Goal: Task Accomplishment & Management: Use online tool/utility

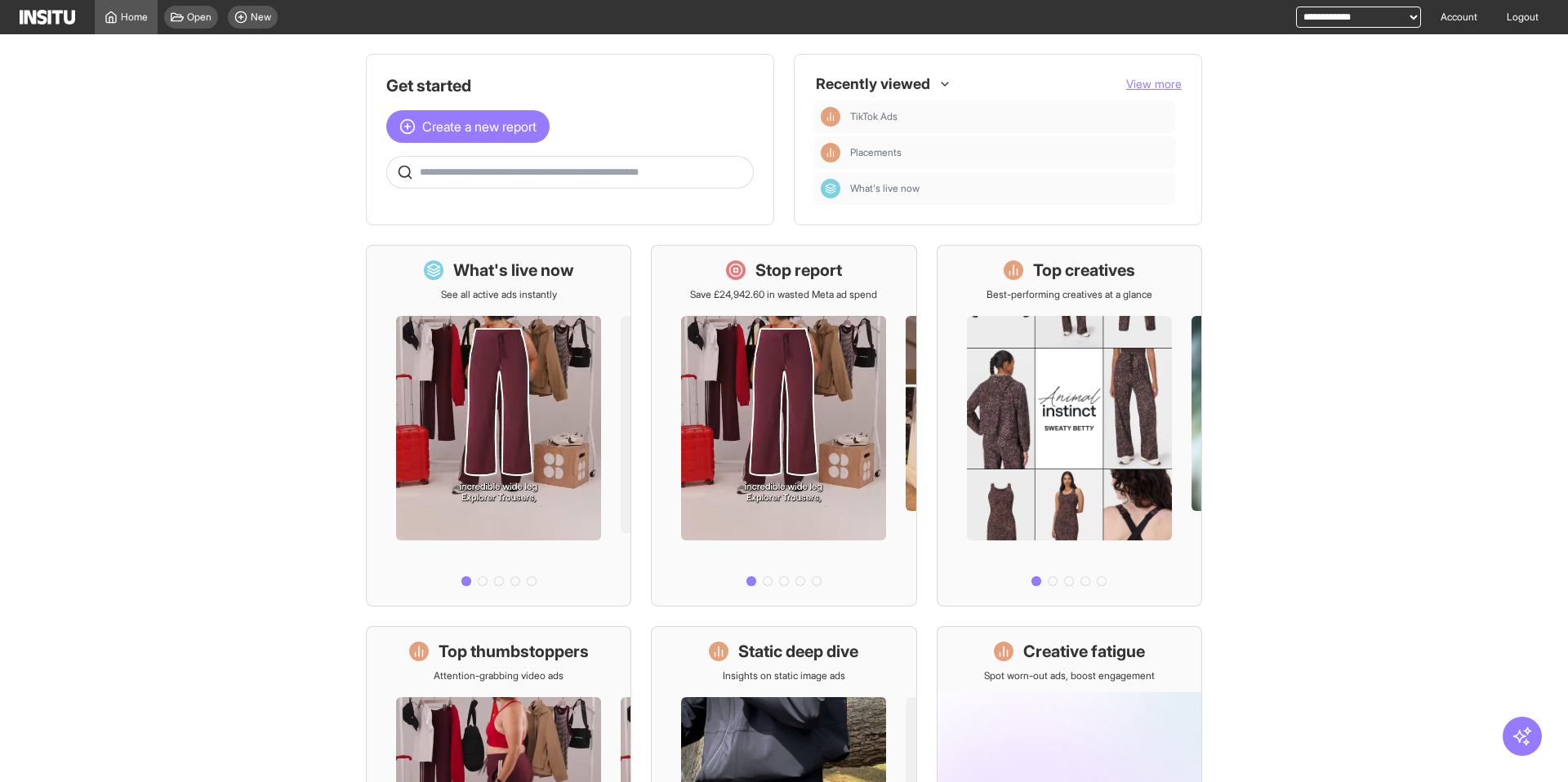
click at [1327, 20] on select "**********" at bounding box center [1359, 17] width 125 height 22
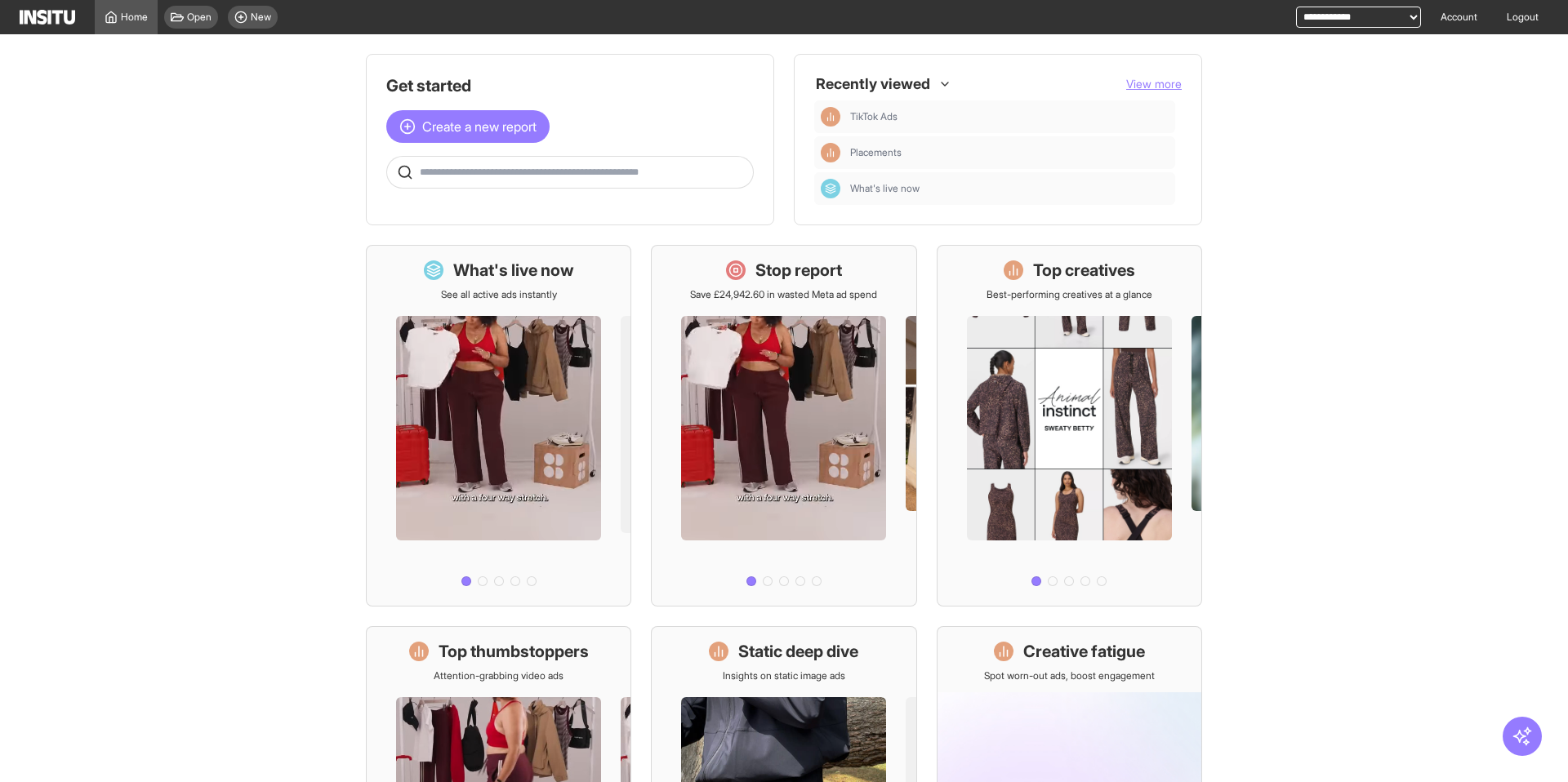
select select "**********"
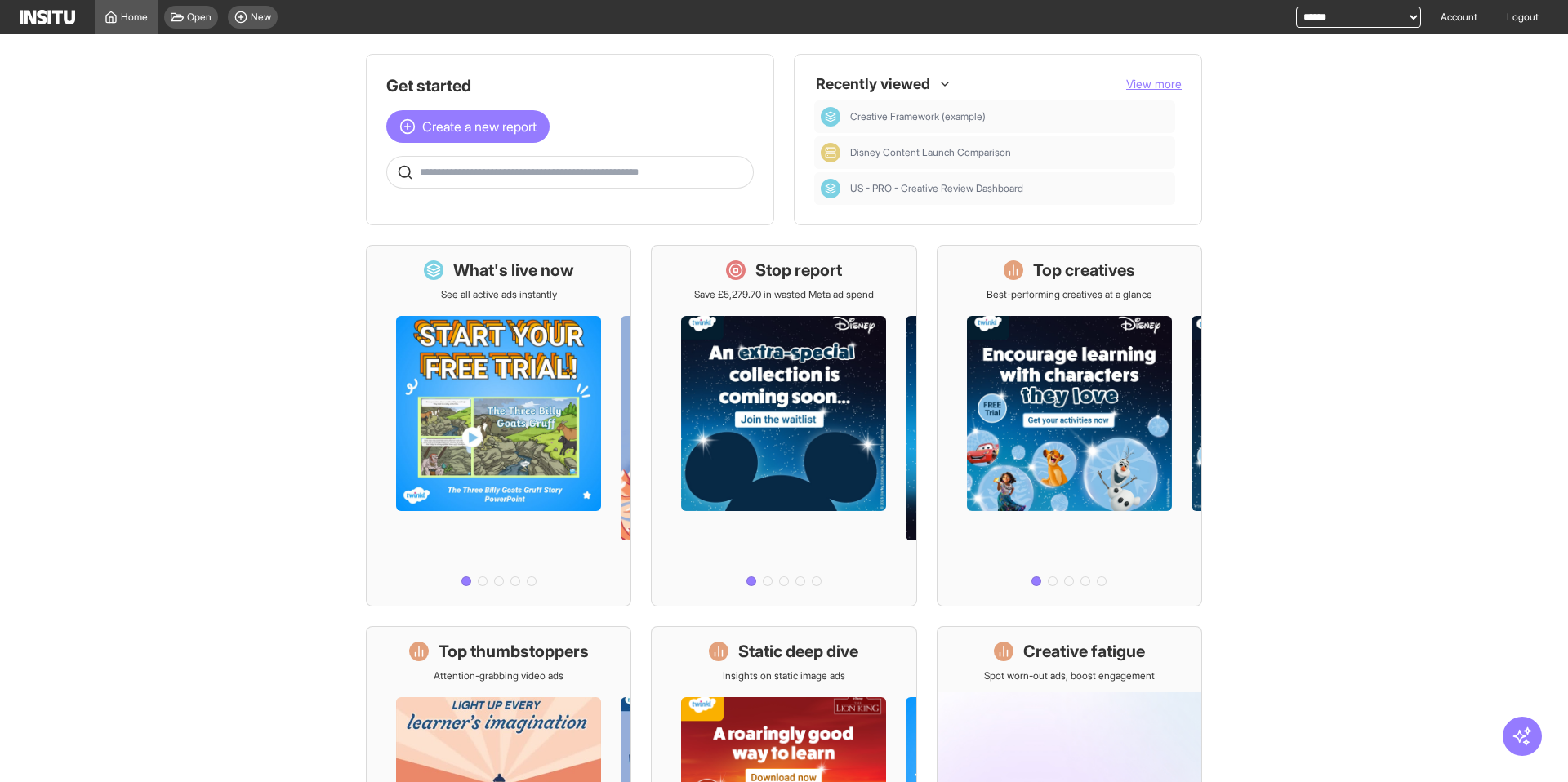
click at [444, 109] on div "Get started Create a new report Ask questions like: Which campaigns had the hig…" at bounding box center [570, 131] width 368 height 114
click at [444, 132] on span "Create a new report" at bounding box center [479, 126] width 114 height 20
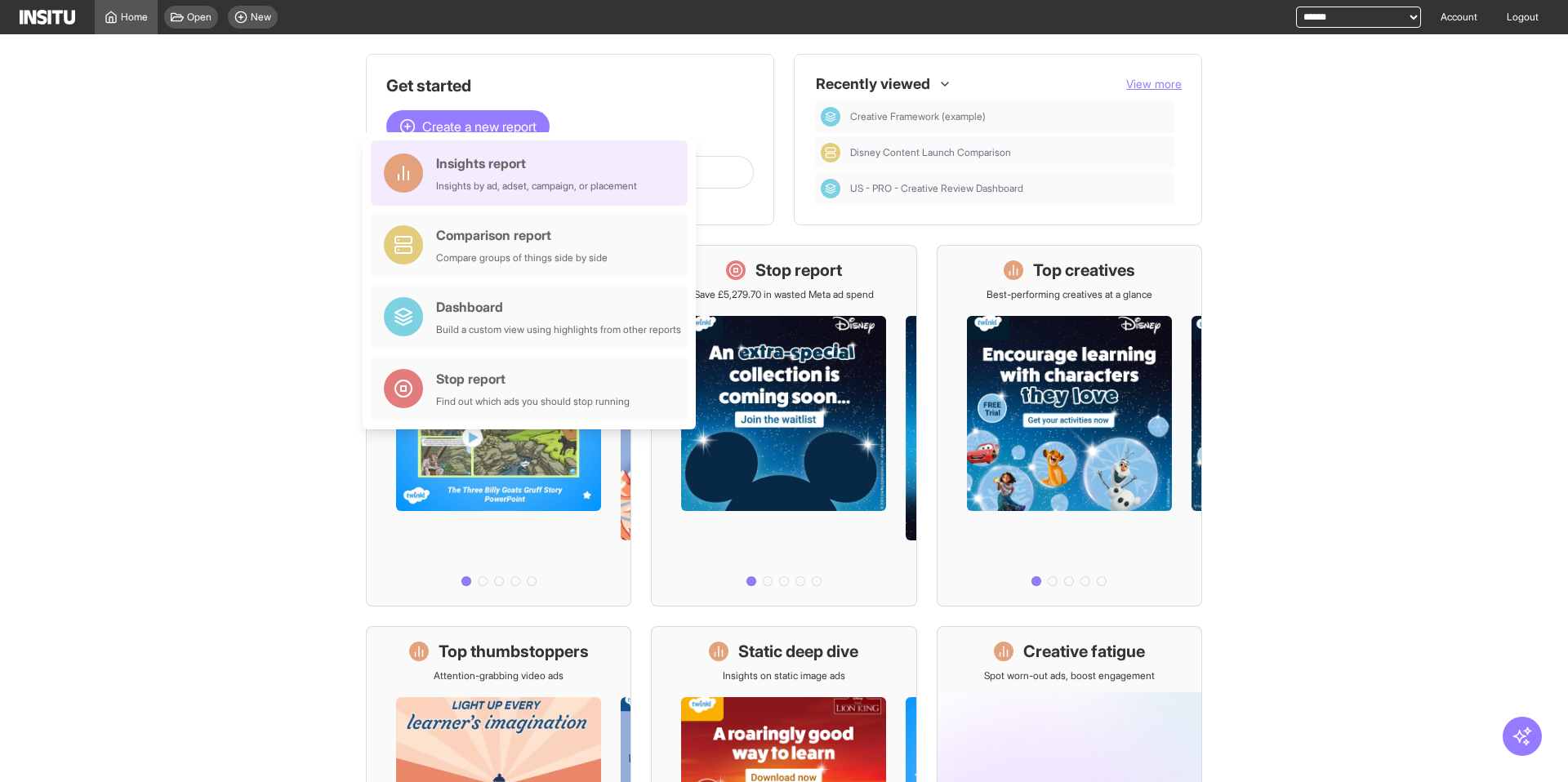
click at [457, 161] on div "Insights report" at bounding box center [536, 164] width 201 height 20
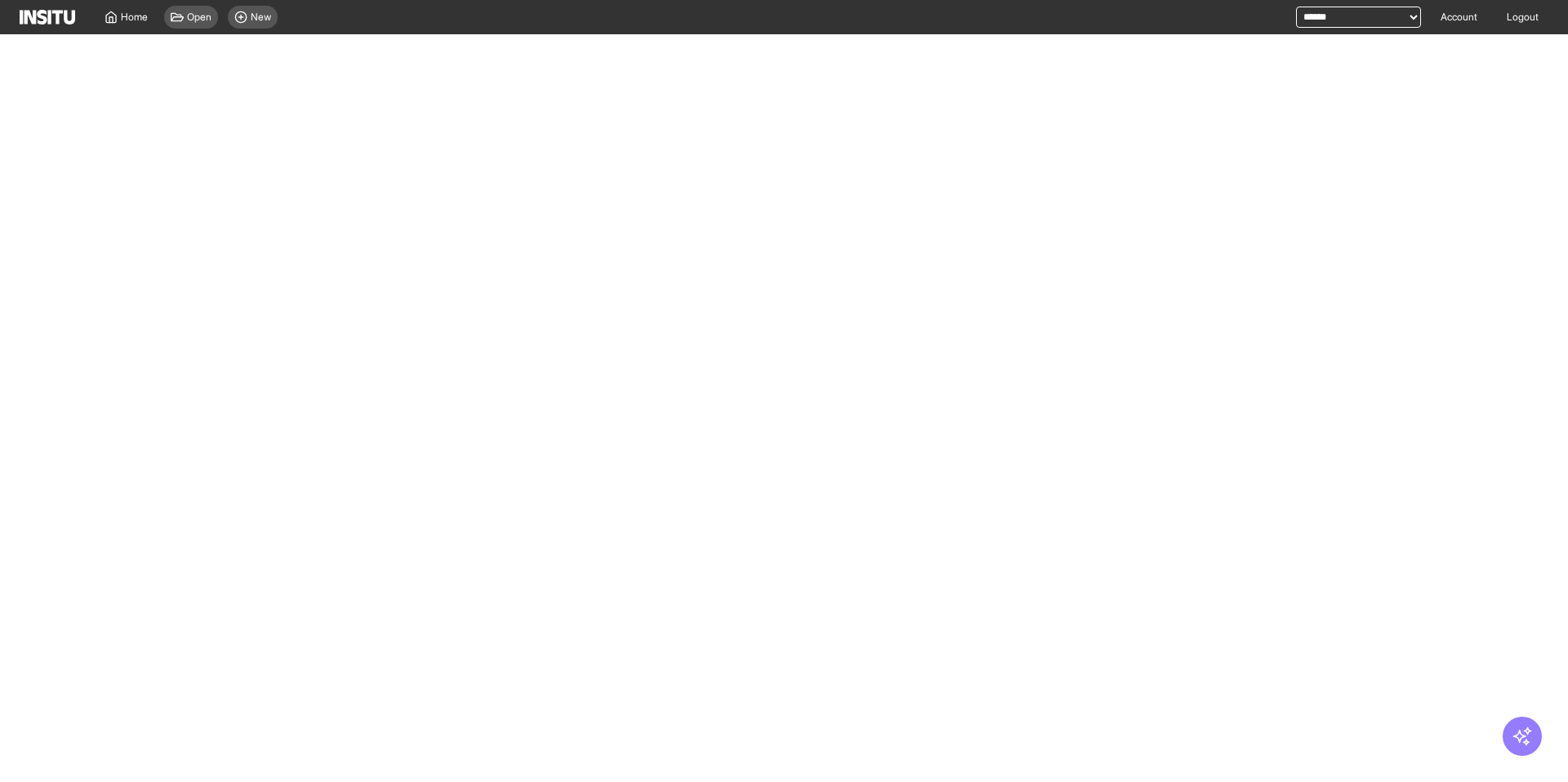
select select "**"
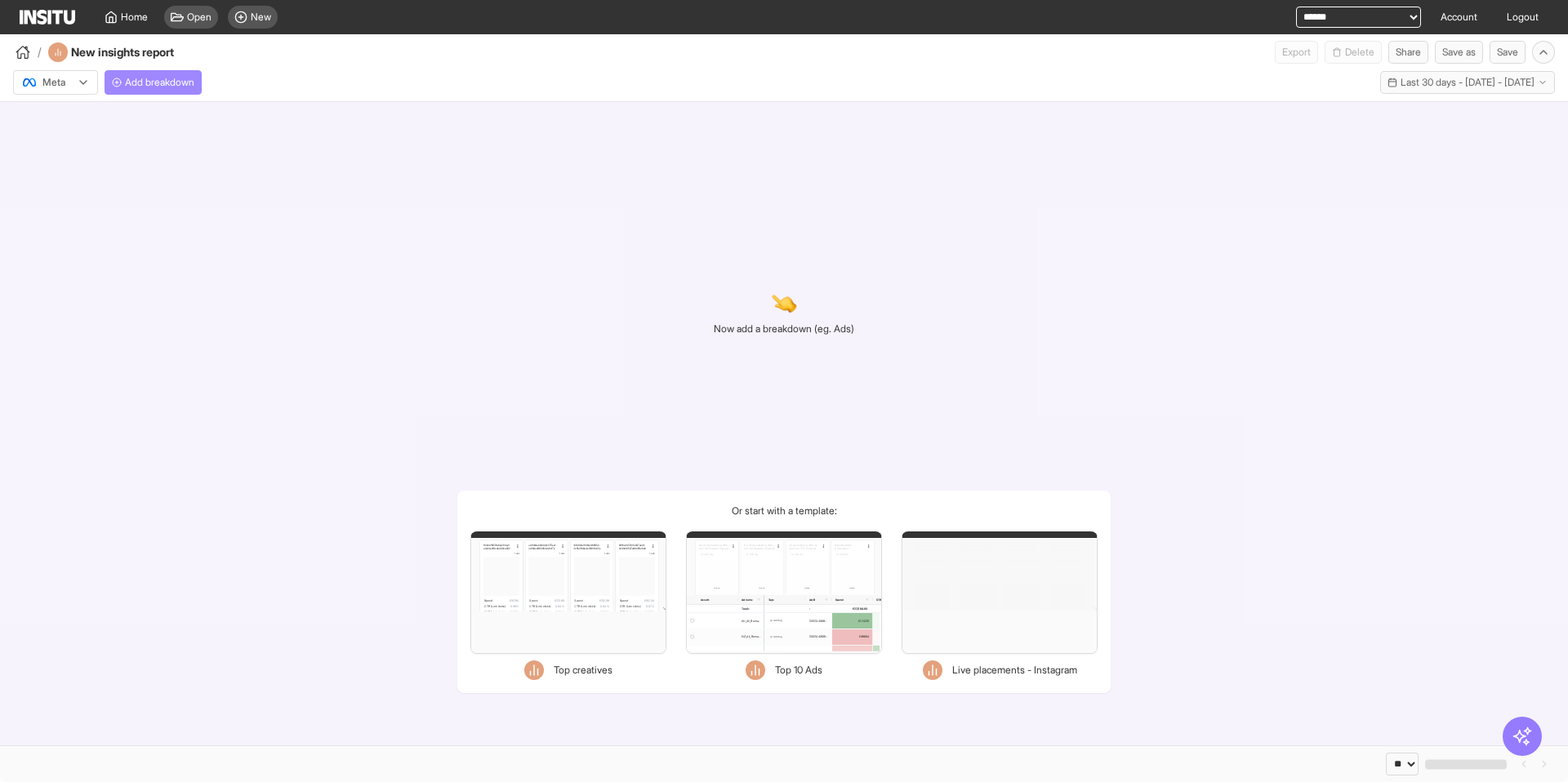
click at [176, 78] on span "Add breakdown" at bounding box center [159, 82] width 69 height 13
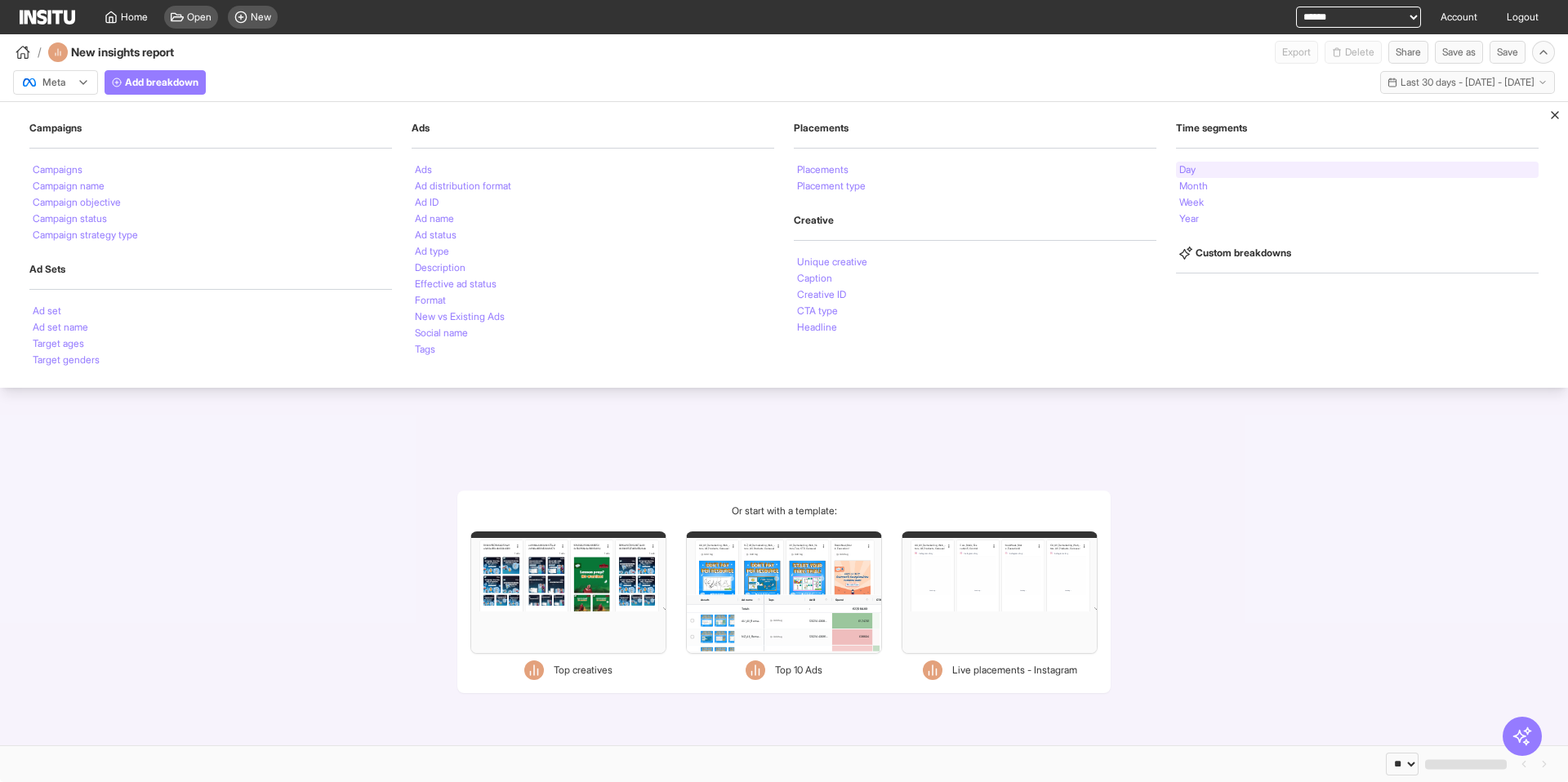
click at [1198, 168] on div "Day" at bounding box center [1357, 170] width 363 height 17
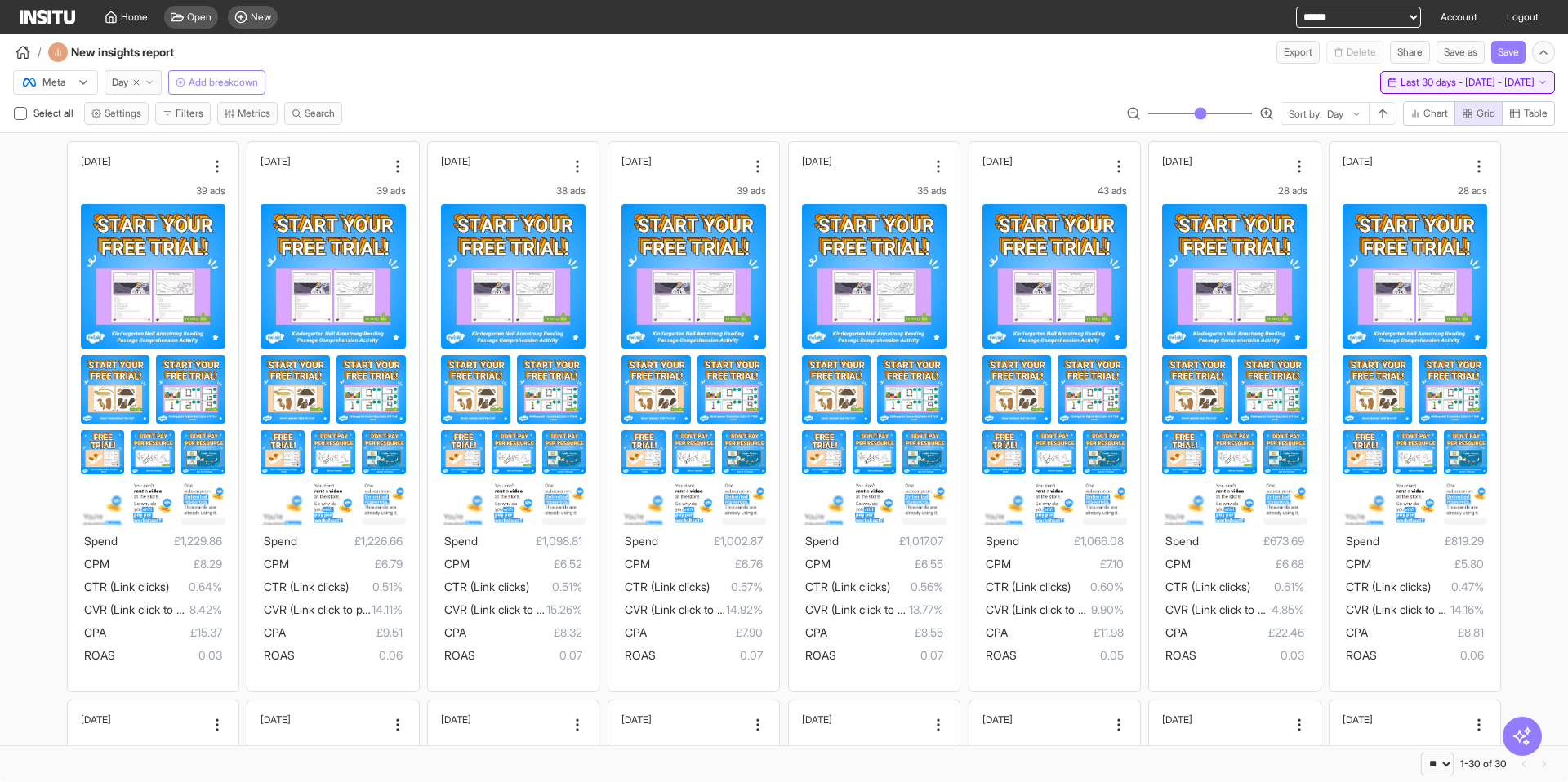
click at [1414, 88] on span "Last 30 days - Sun 20 Jul - Mon 18 Aug, 2025" at bounding box center [1467, 82] width 134 height 13
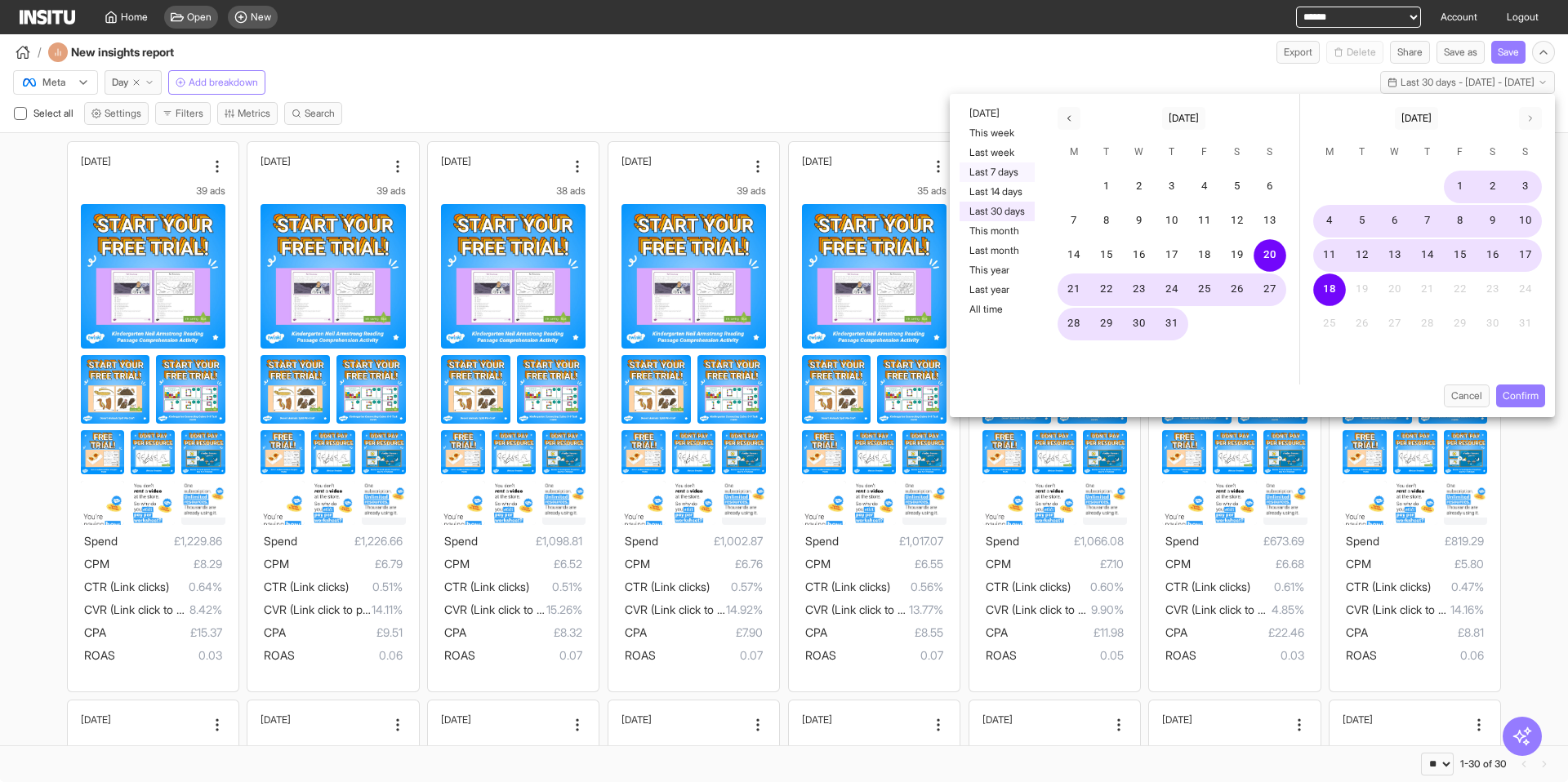
click at [997, 169] on button "Last 7 days" at bounding box center [997, 172] width 75 height 20
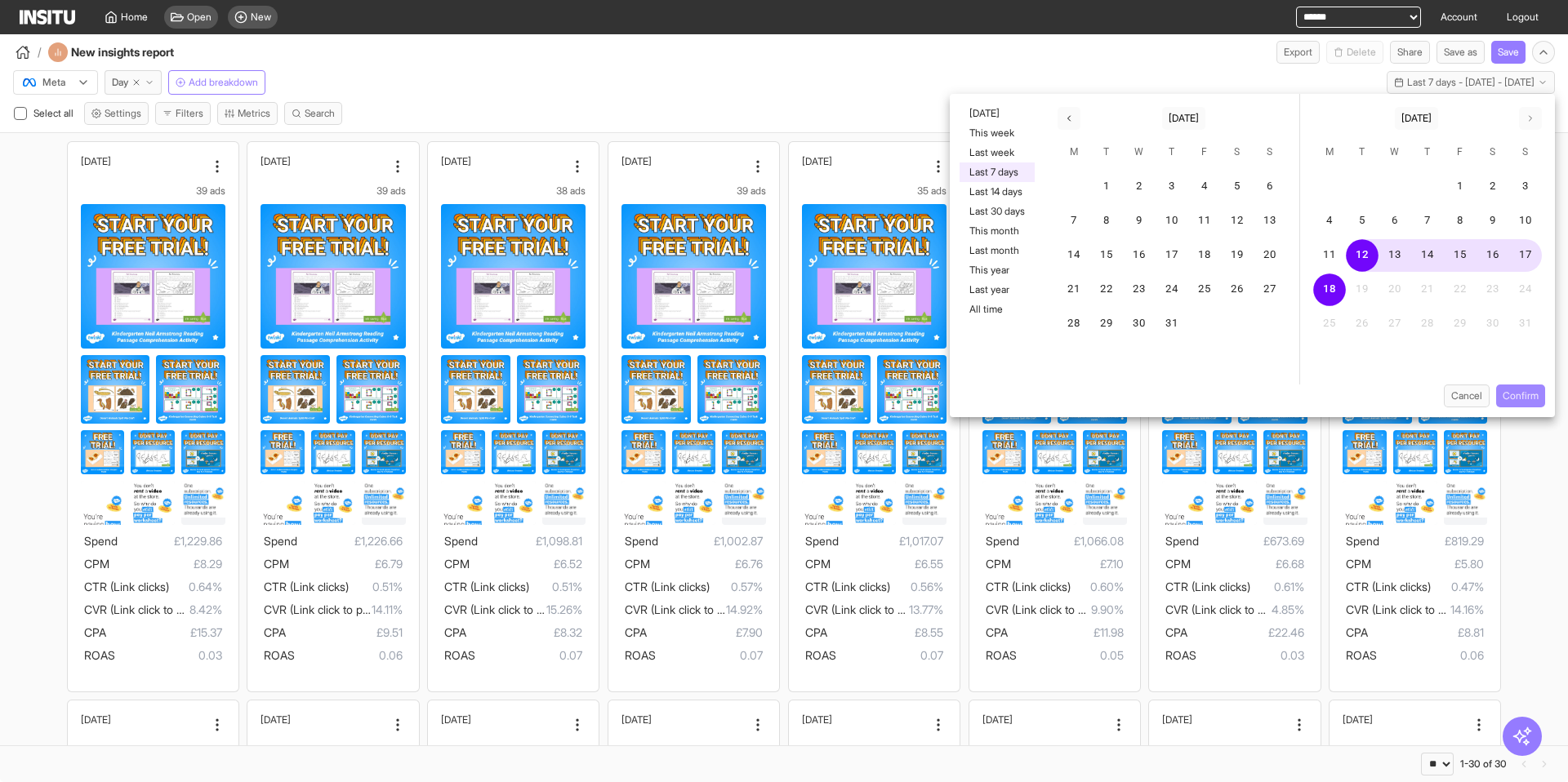
click at [1510, 386] on button "Confirm" at bounding box center [1521, 395] width 49 height 22
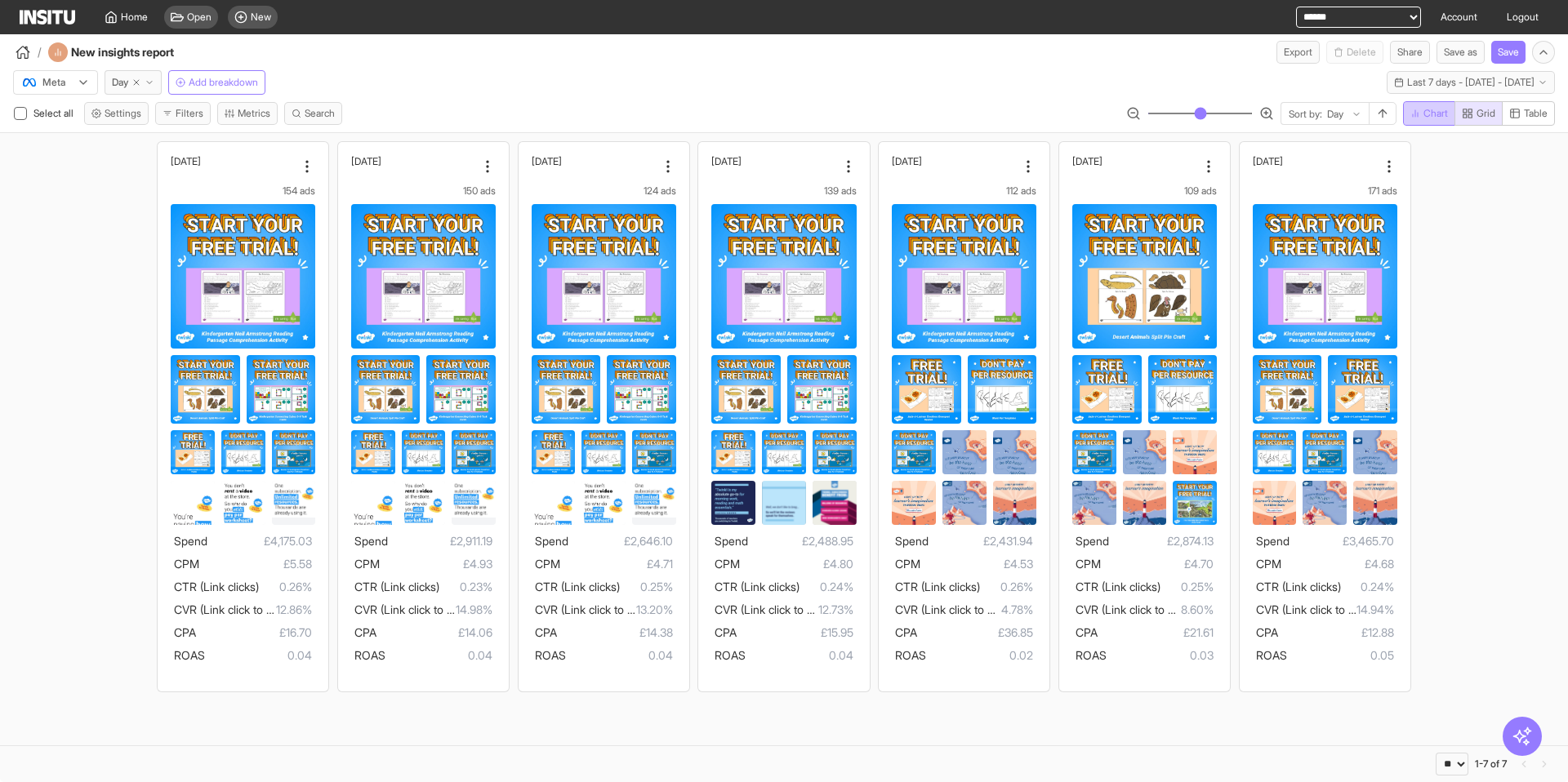
click at [1437, 113] on span "Chart" at bounding box center [1436, 114] width 24 height 13
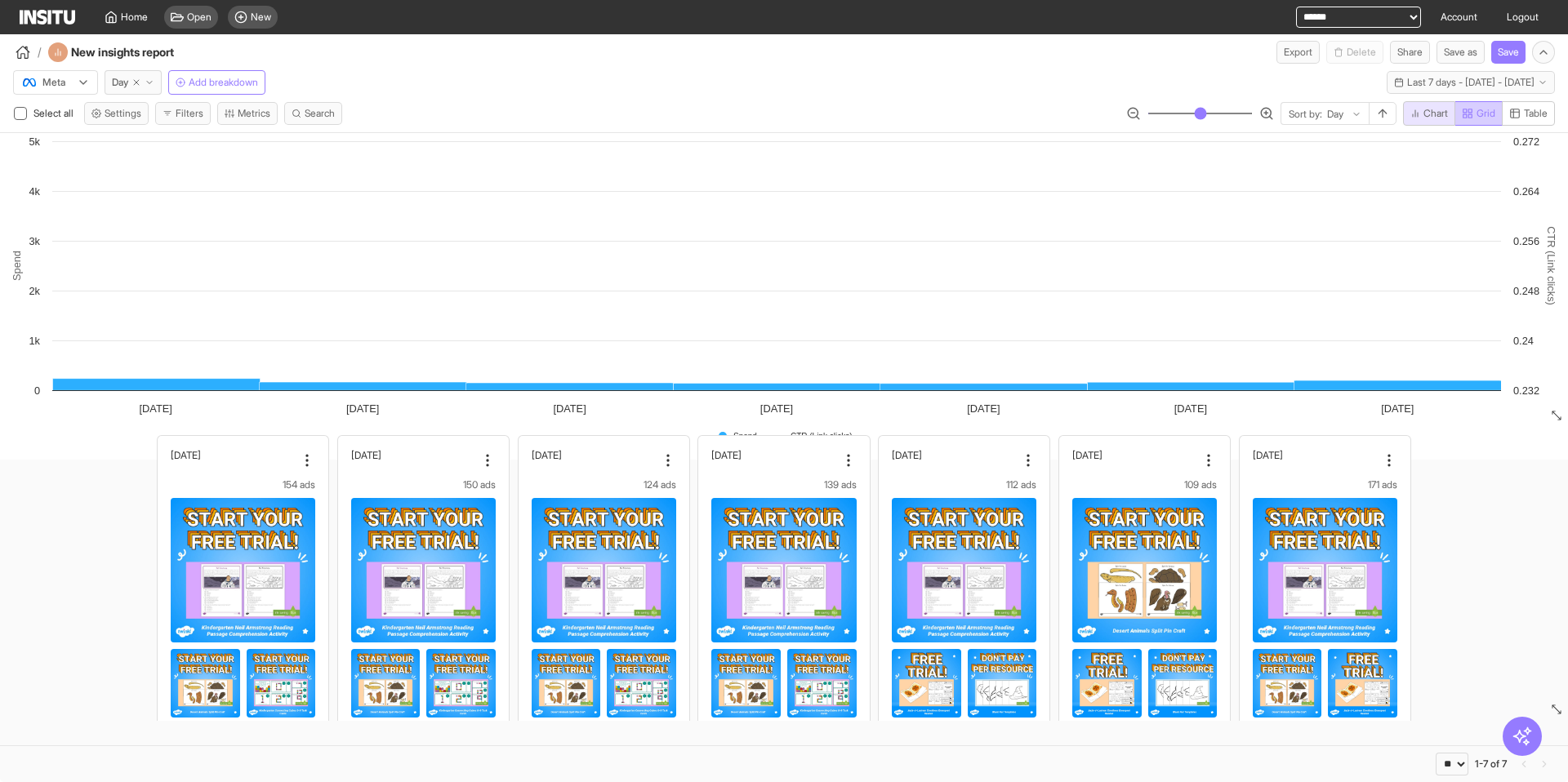
click at [1474, 110] on span "Grid" at bounding box center [1479, 114] width 33 height 13
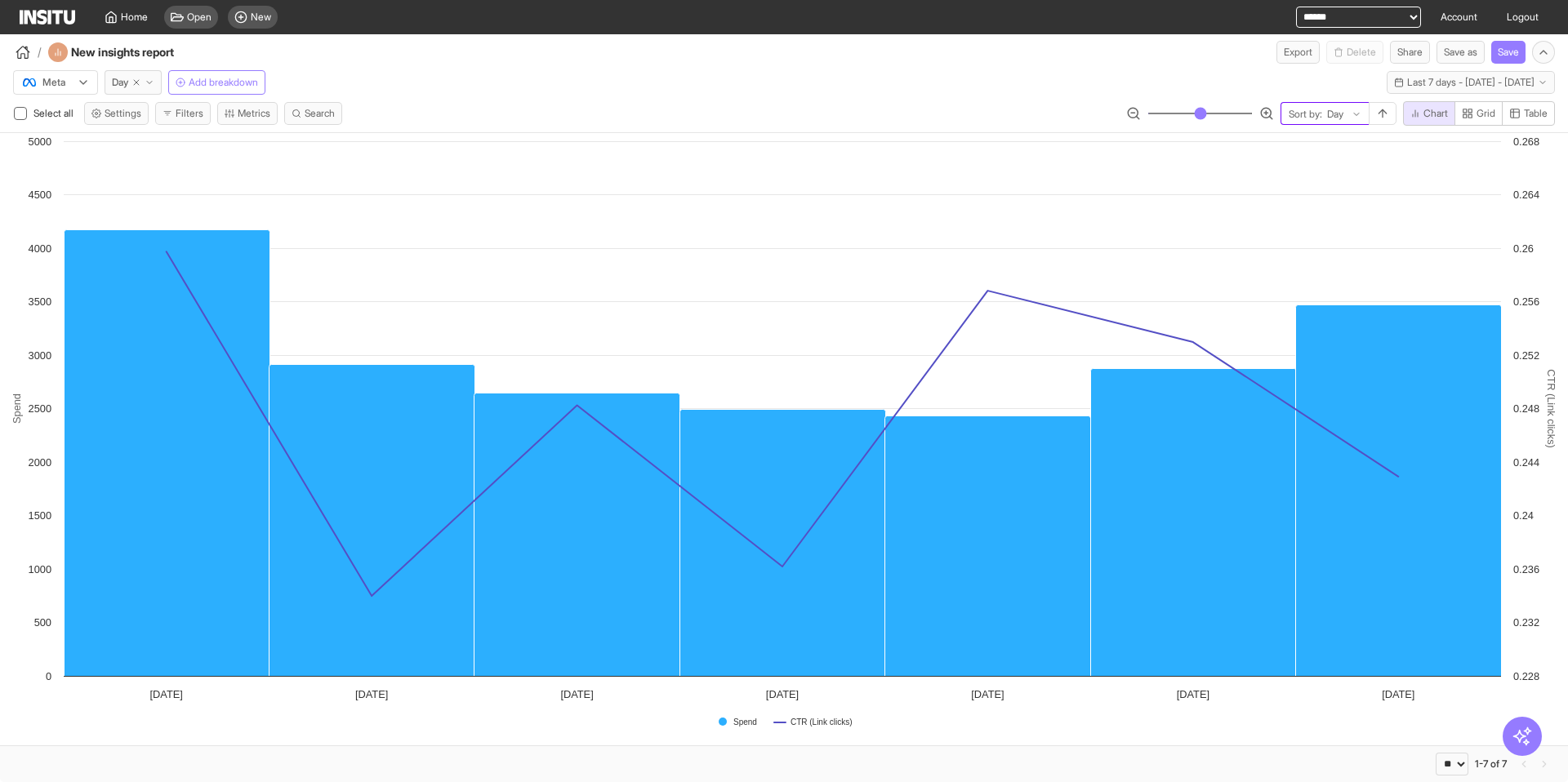
click at [1308, 116] on span "Sort by:" at bounding box center [1306, 115] width 33 height 13
click at [1191, 70] on div "Meta Day Add breakdown Last 7 days - Tue 12 - Mon 18 Aug, 2025 12 Aug 25 - 18 A…" at bounding box center [784, 79] width 1568 height 31
click at [82, 83] on icon at bounding box center [83, 82] width 13 height 13
click at [672, 62] on div "/ New insights report Export Delete Share Save as Save" at bounding box center [784, 48] width 1568 height 29
